Goal: Information Seeking & Learning: Find contact information

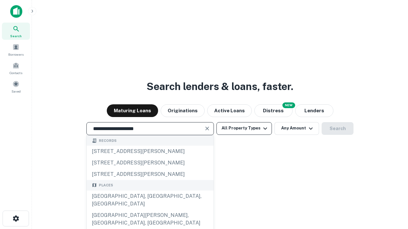
type input "**********"
click at [244, 128] on button "All Property Types" at bounding box center [243, 128] width 55 height 13
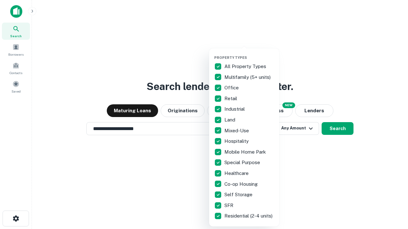
click at [249, 54] on button "button" at bounding box center [249, 54] width 70 height 0
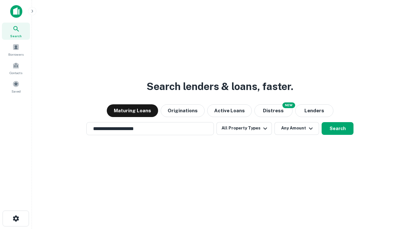
scroll to position [10, 0]
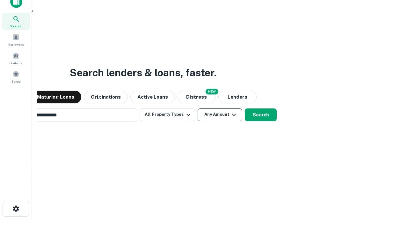
click at [198, 109] on button "Any Amount" at bounding box center [220, 115] width 45 height 13
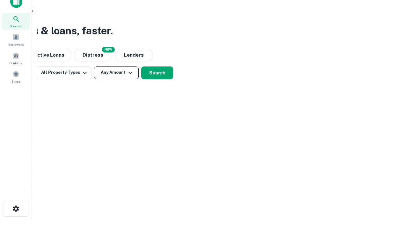
scroll to position [10, 0]
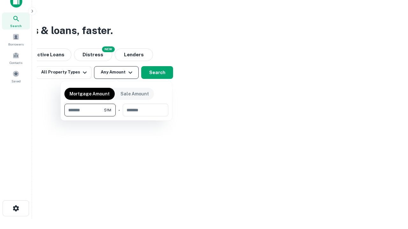
type input "*******"
click at [116, 117] on button "button" at bounding box center [116, 117] width 104 height 0
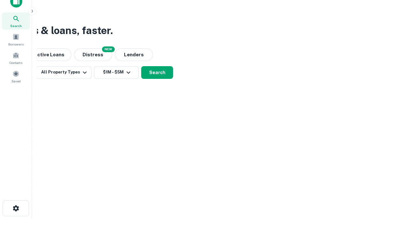
scroll to position [10, 0]
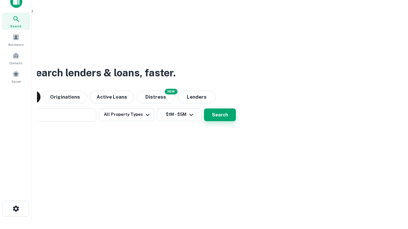
click at [204, 109] on button "Search" at bounding box center [220, 115] width 32 height 13
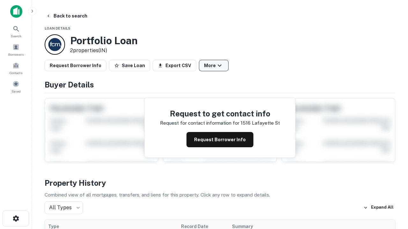
click at [214, 66] on button "More" at bounding box center [214, 65] width 30 height 11
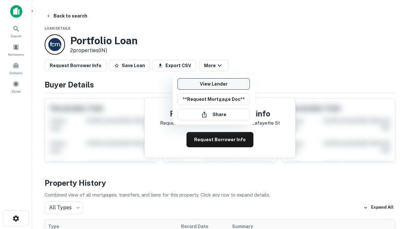
click at [214, 84] on link "View Lender" at bounding box center [213, 83] width 72 height 11
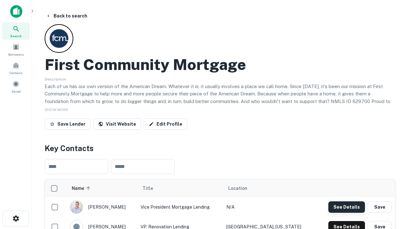
click at [346, 207] on button "See Details" at bounding box center [346, 207] width 37 height 11
click at [16, 219] on icon "button" at bounding box center [16, 219] width 8 height 8
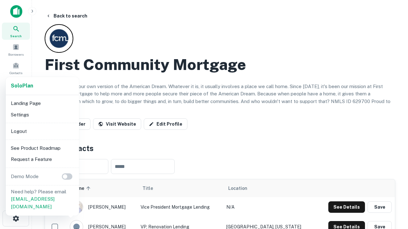
click at [42, 131] on li "Logout" at bounding box center [42, 131] width 68 height 11
